Goal: Find specific page/section: Find specific page/section

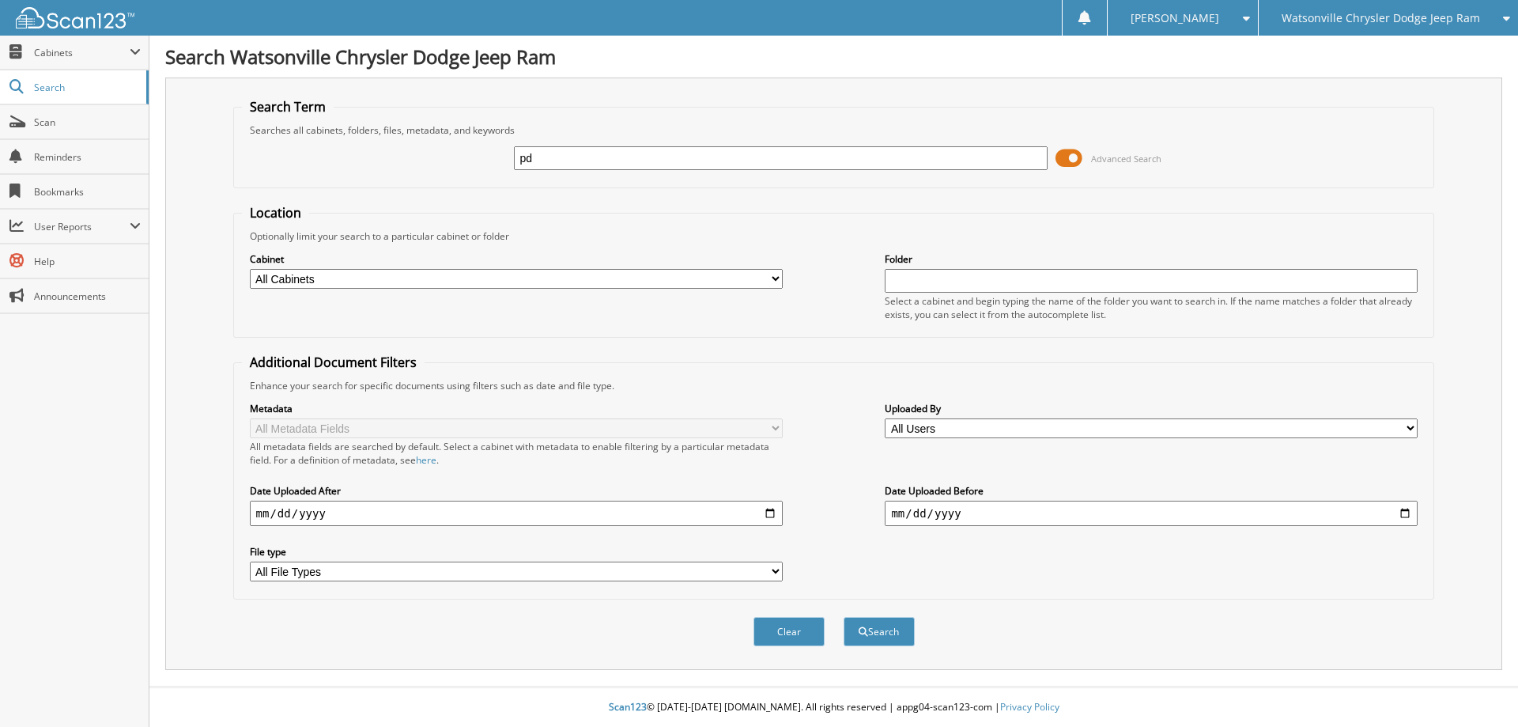
type input "p"
type input "PD810A"
click at [844, 617] on button "Search" at bounding box center [879, 631] width 71 height 29
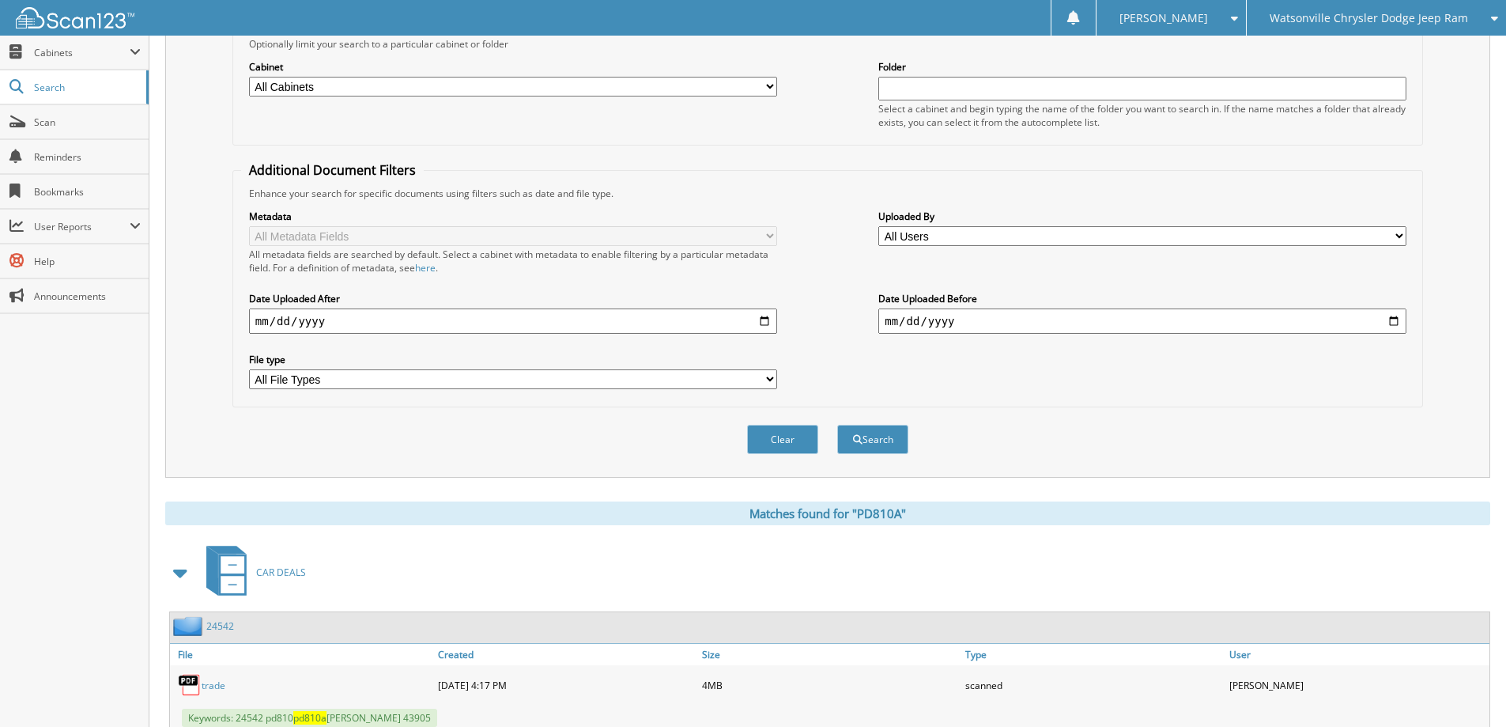
scroll to position [271, 0]
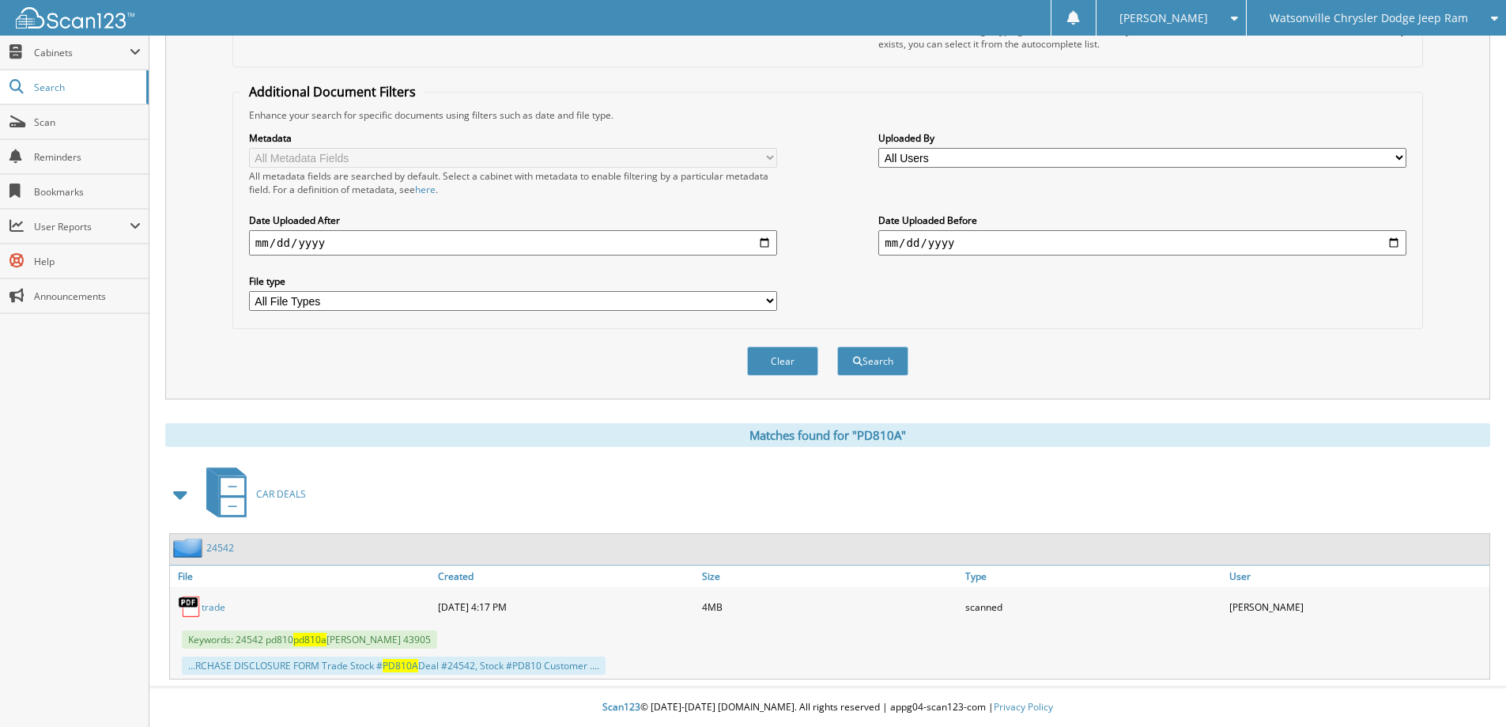
click at [269, 494] on span "CAR DEALS" at bounding box center [281, 493] width 50 height 13
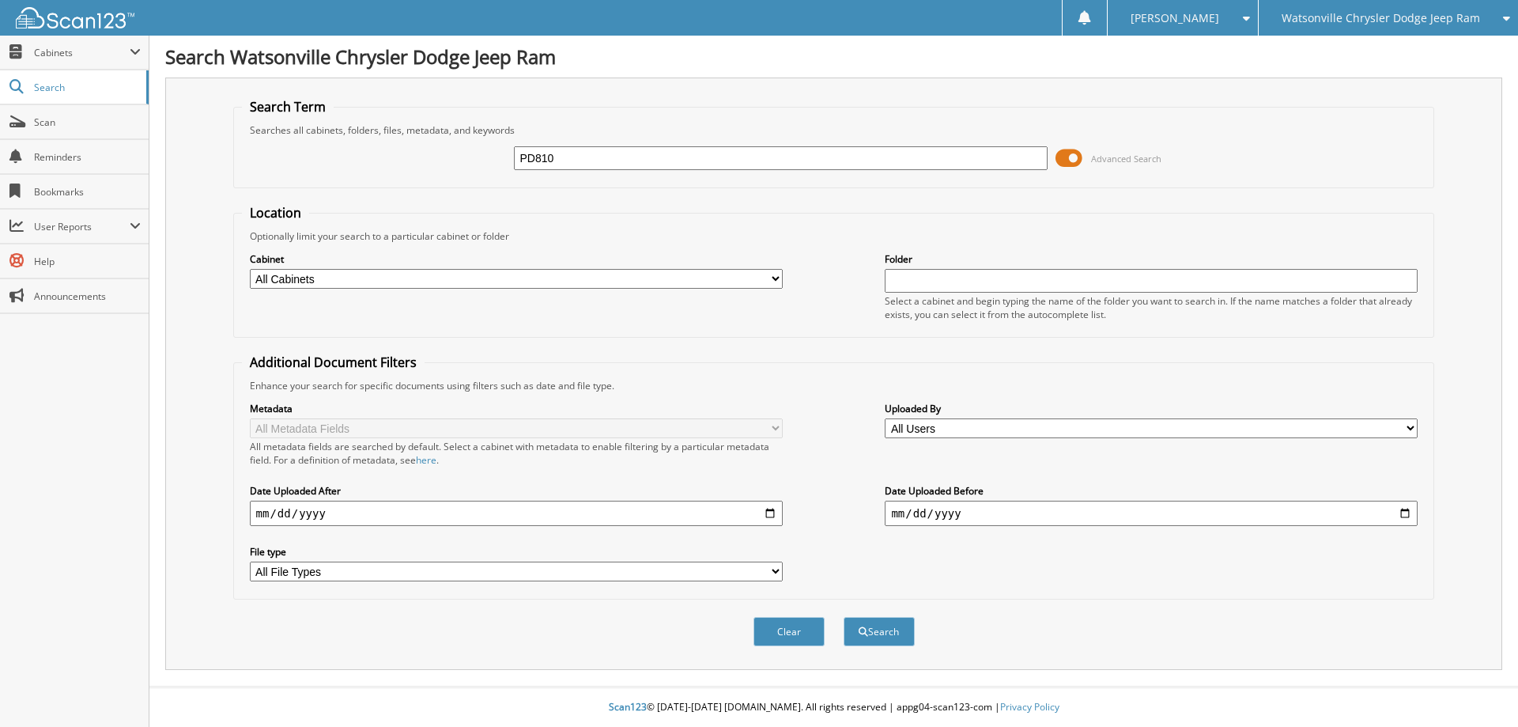
type input "PD810"
click at [844, 617] on button "Search" at bounding box center [879, 631] width 71 height 29
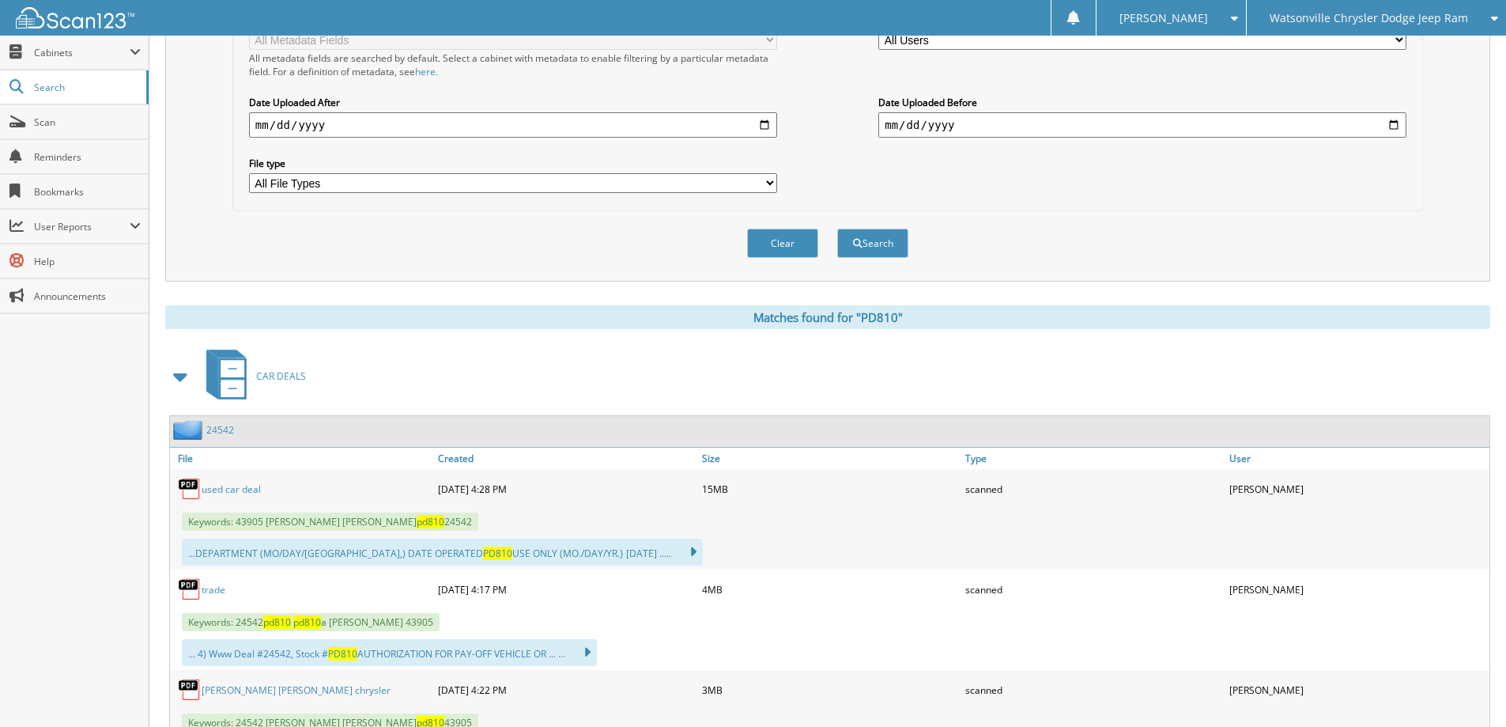
scroll to position [395, 0]
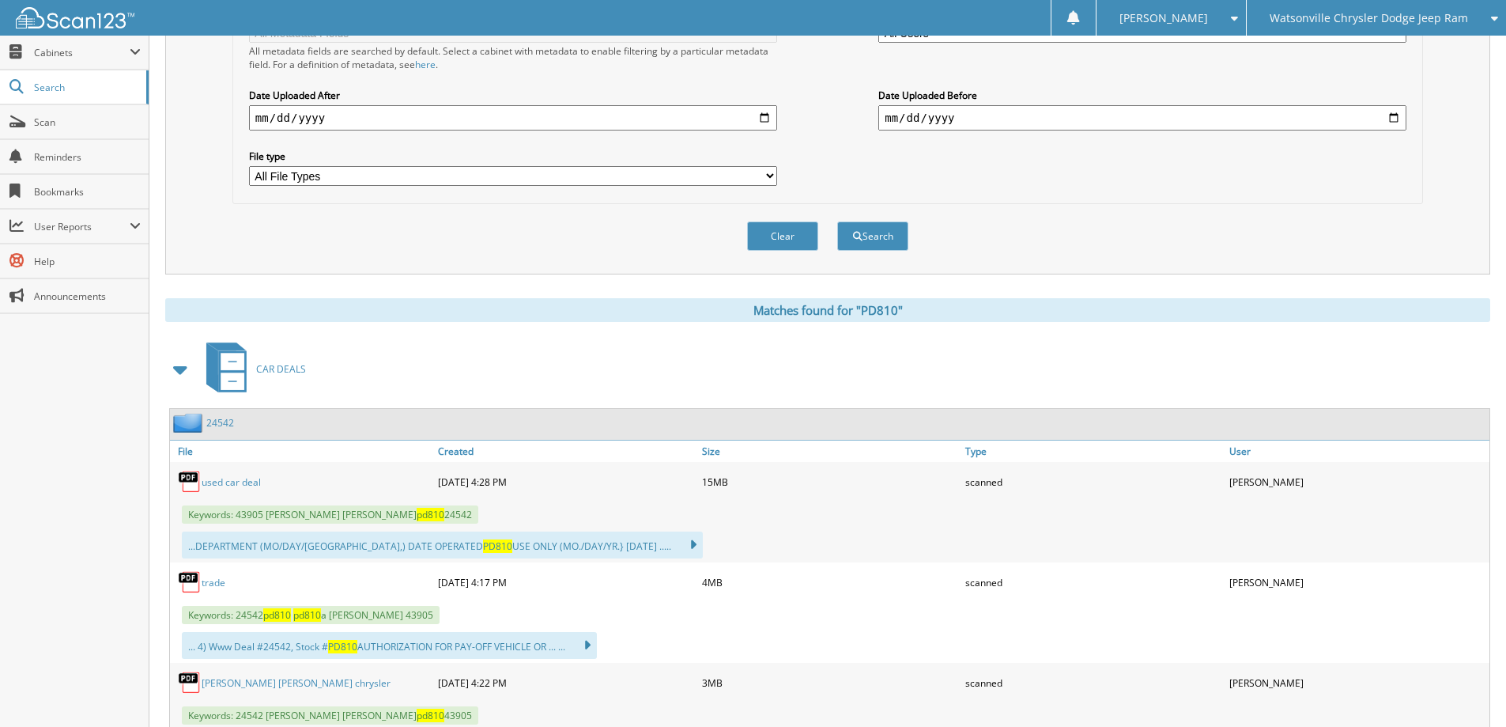
click at [229, 485] on link "used car deal" at bounding box center [231, 481] width 59 height 13
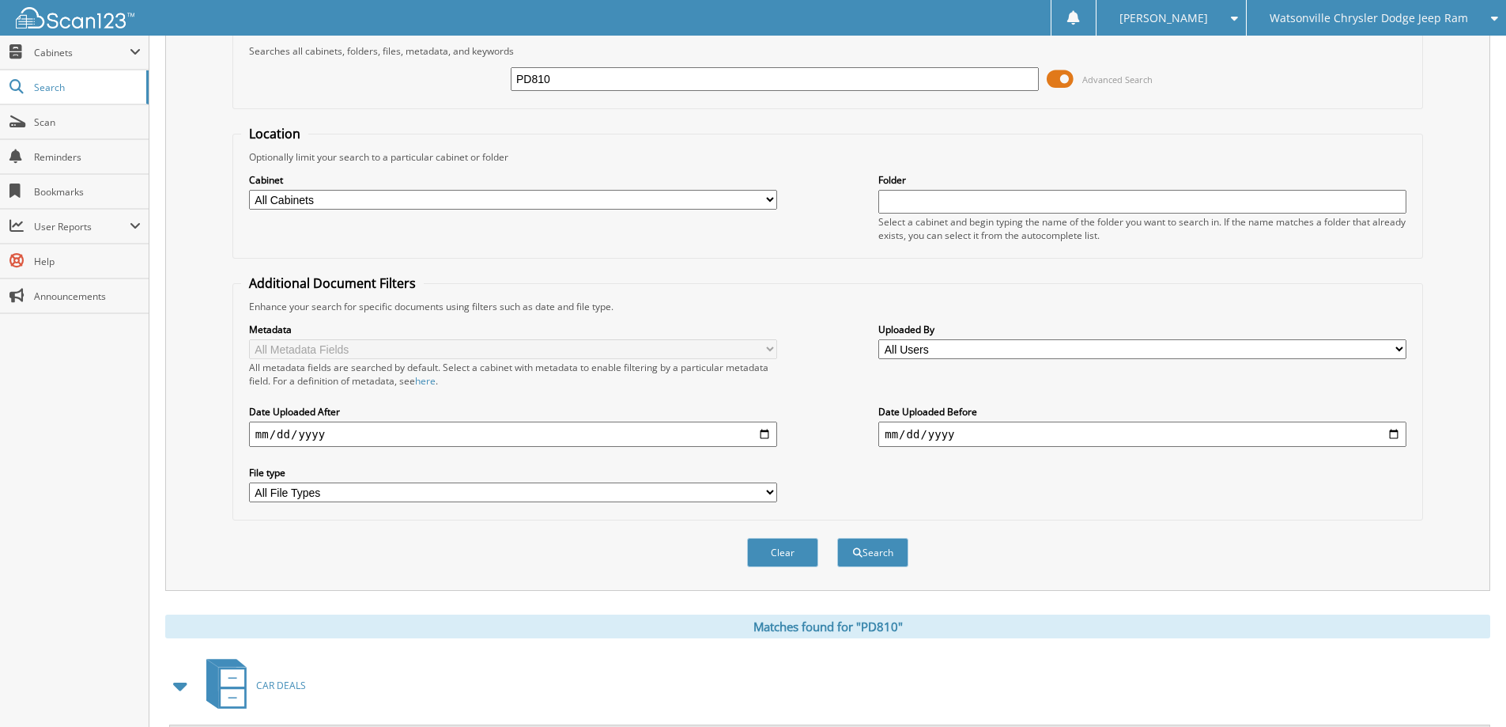
scroll to position [0, 0]
